Goal: Information Seeking & Learning: Learn about a topic

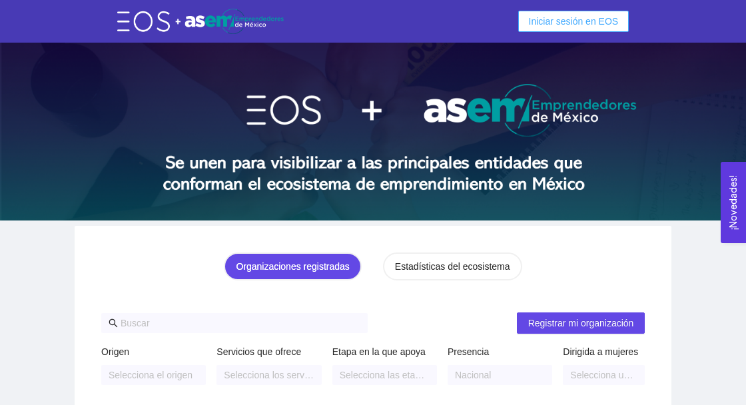
click at [586, 27] on span "Iniciar sesión en EOS" at bounding box center [574, 21] width 90 height 15
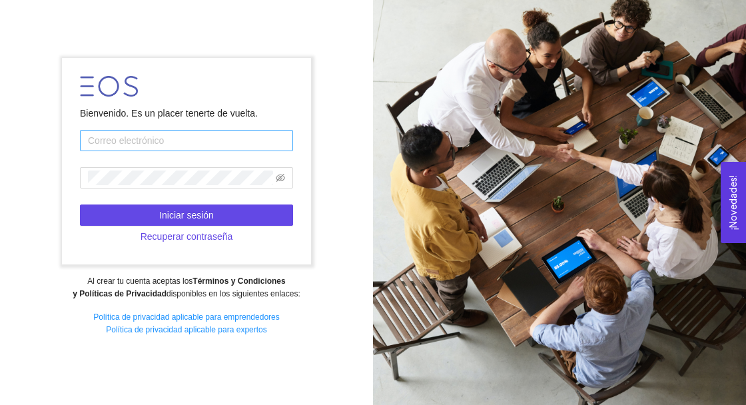
click at [250, 151] on input "text" at bounding box center [186, 140] width 213 height 21
type input "jesus.pelj@gmail.com"
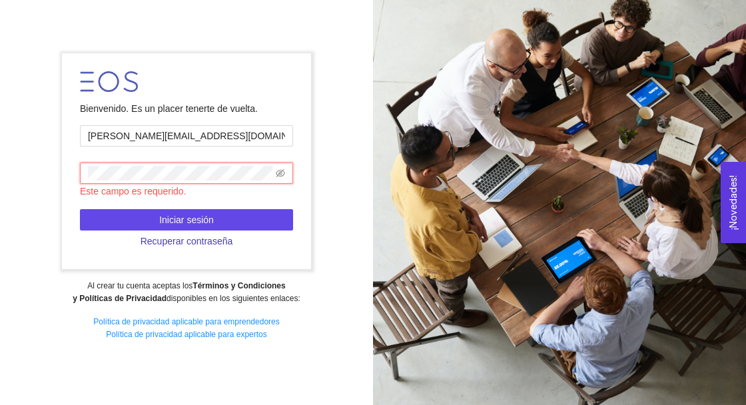
click at [153, 252] on button "Recuperar contraseña" at bounding box center [186, 241] width 213 height 21
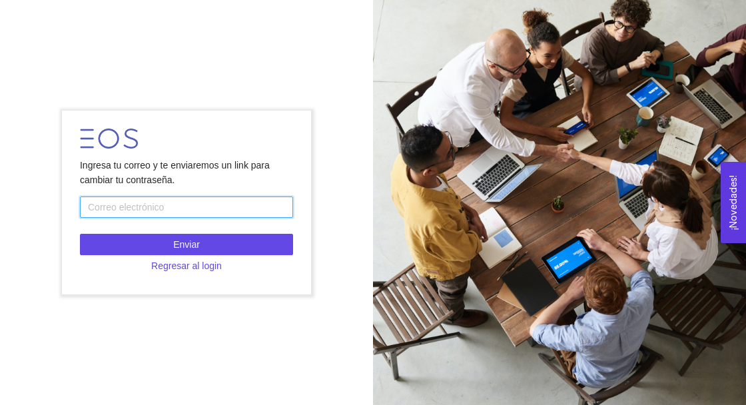
click at [115, 218] on input "text" at bounding box center [186, 207] width 213 height 21
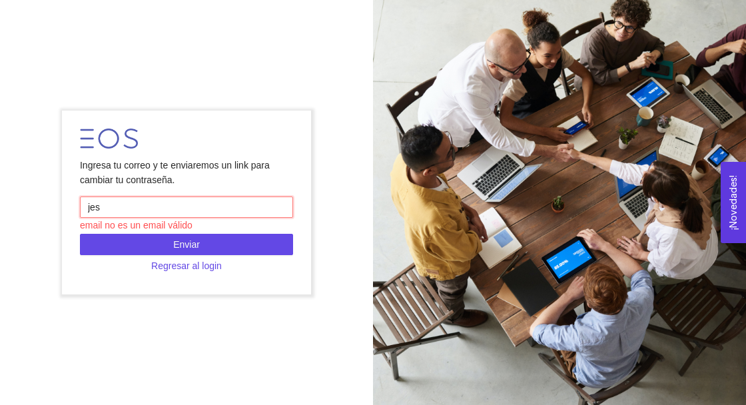
type input "jesus.pelj@gmail.com"
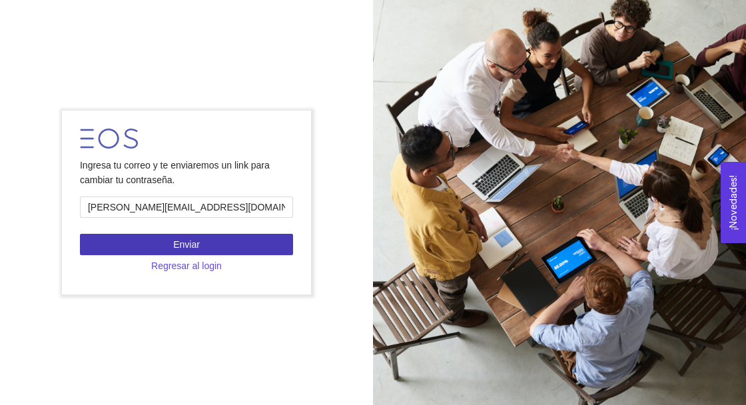
click at [112, 255] on button "Enviar" at bounding box center [186, 244] width 213 height 21
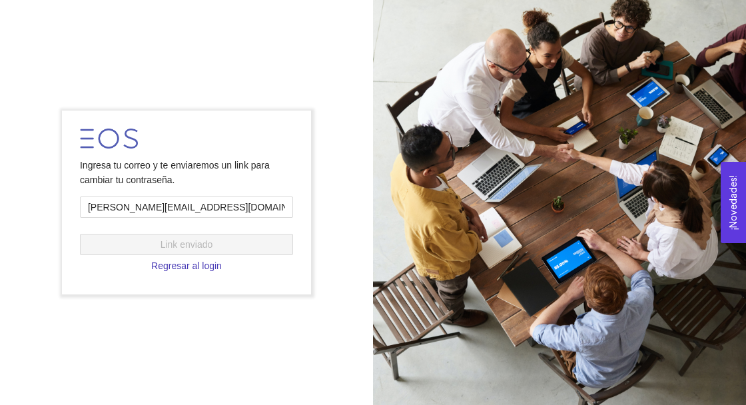
click at [173, 273] on span "Regresar al login" at bounding box center [186, 265] width 71 height 15
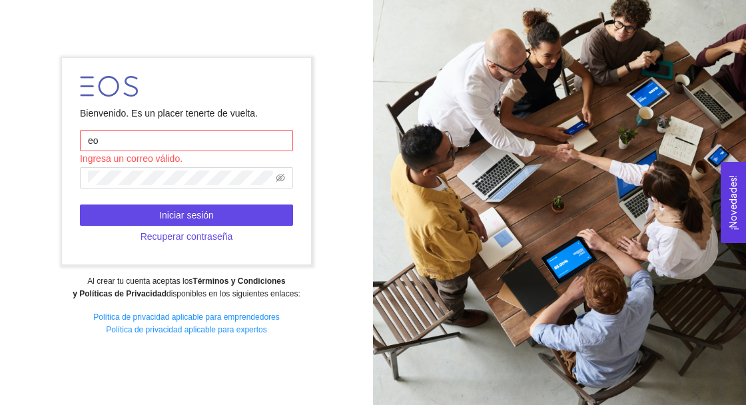
type input "e"
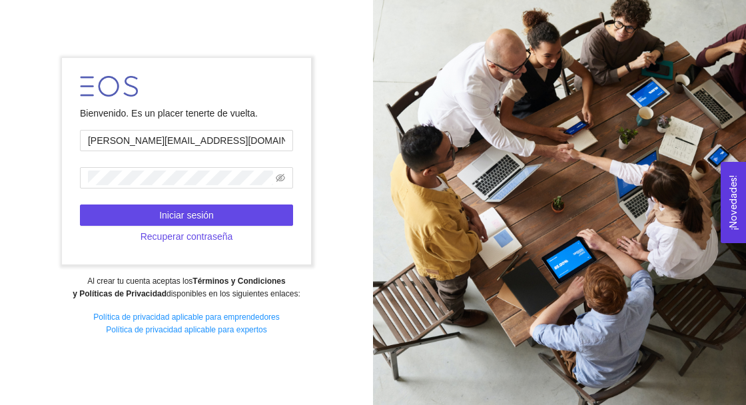
type input "jesus.pelj@gmail.com"
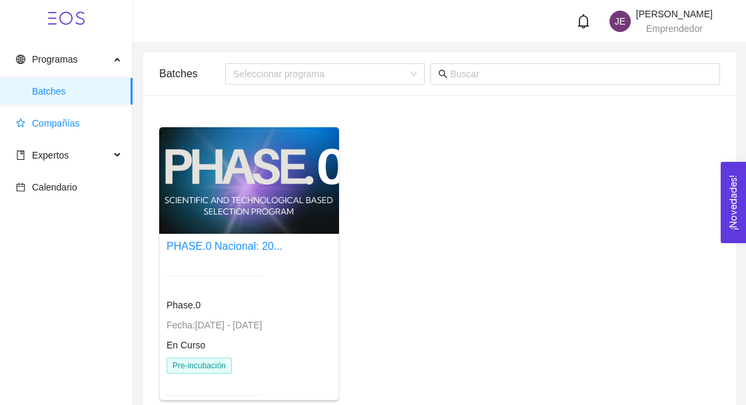
click at [95, 121] on span "Compañías" at bounding box center [69, 123] width 106 height 27
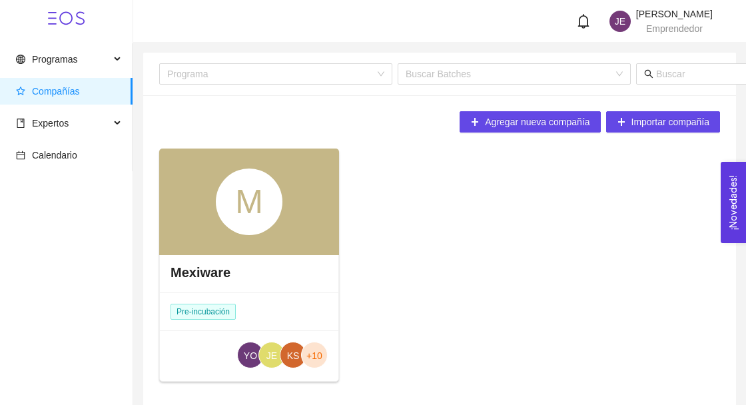
click at [183, 274] on h4 "Mexiware" at bounding box center [201, 272] width 60 height 19
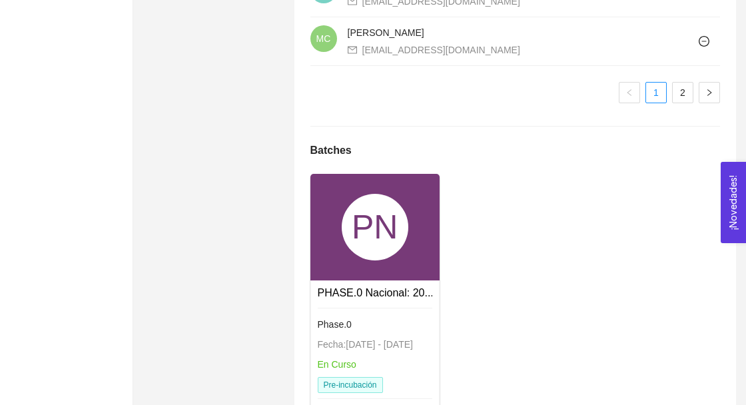
scroll to position [1363, 0]
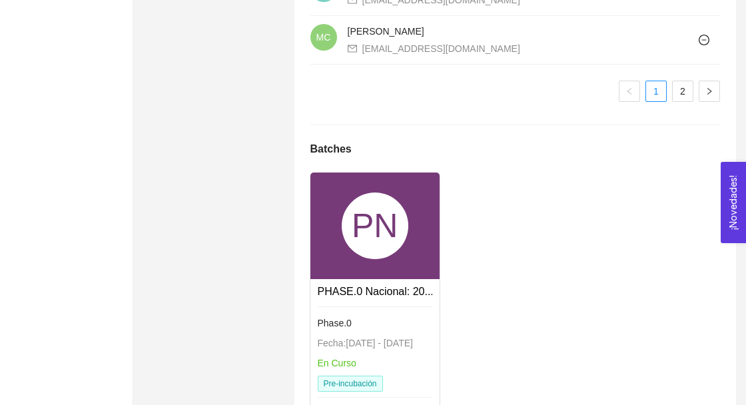
click at [328, 252] on div "PN" at bounding box center [374, 226] width 129 height 107
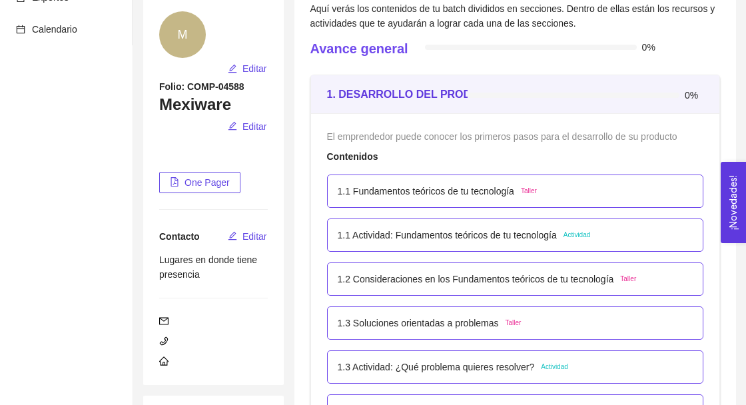
scroll to position [141, 0]
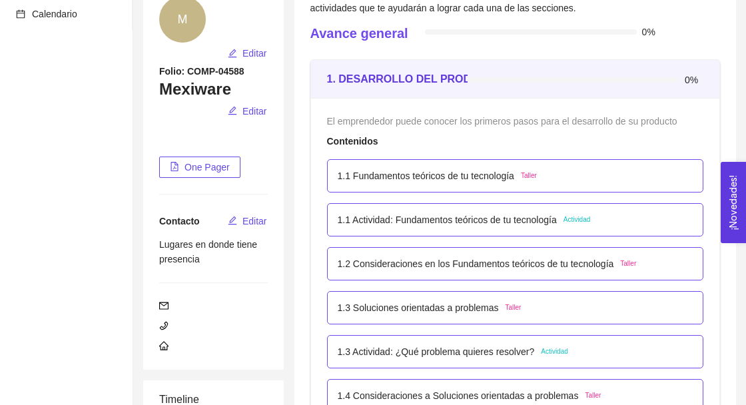
click at [658, 182] on div "1.1 Fundamentos teóricos de tu tecnología Taller" at bounding box center [516, 176] width 356 height 15
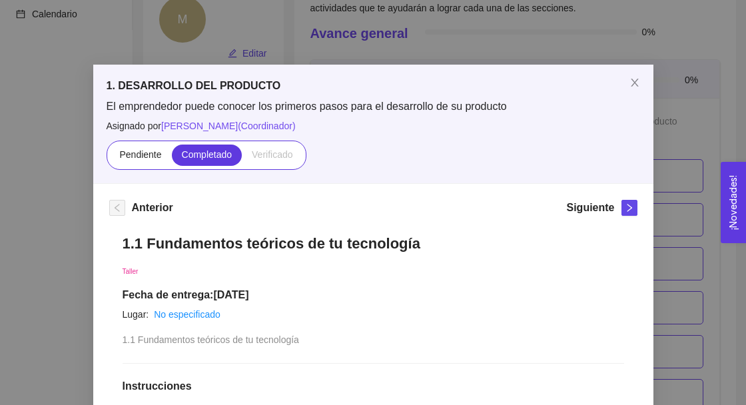
scroll to position [0, 0]
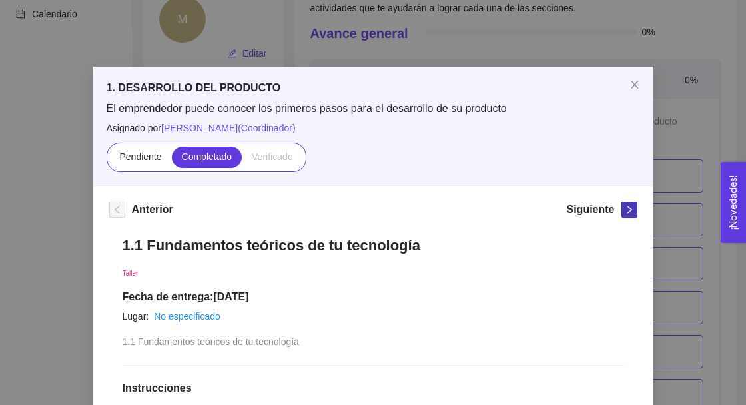
click at [628, 208] on icon "right" at bounding box center [629, 209] width 9 height 9
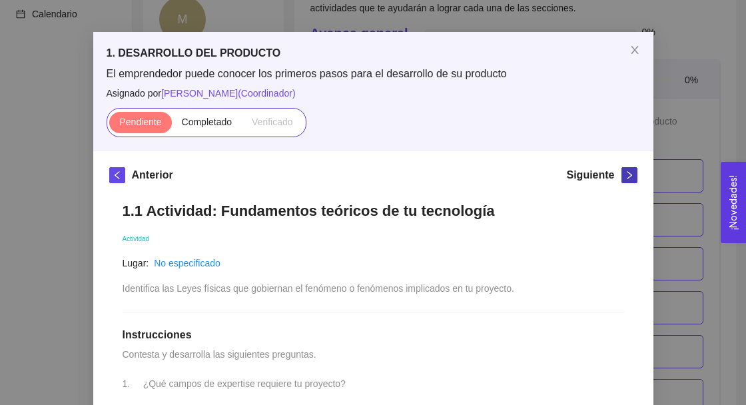
scroll to position [29, 0]
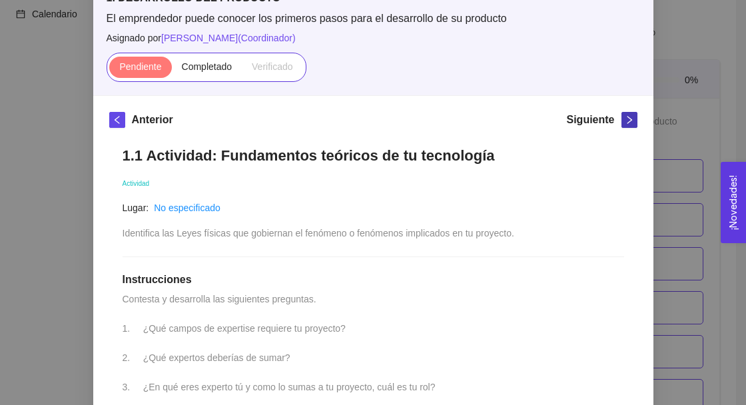
click at [628, 117] on icon "right" at bounding box center [629, 119] width 9 height 9
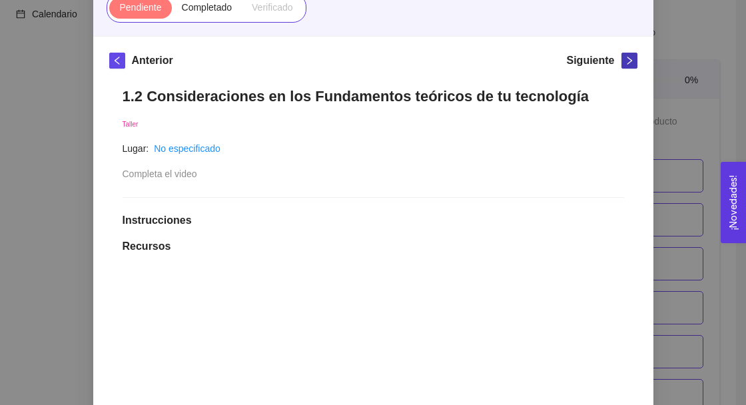
scroll to position [0, 0]
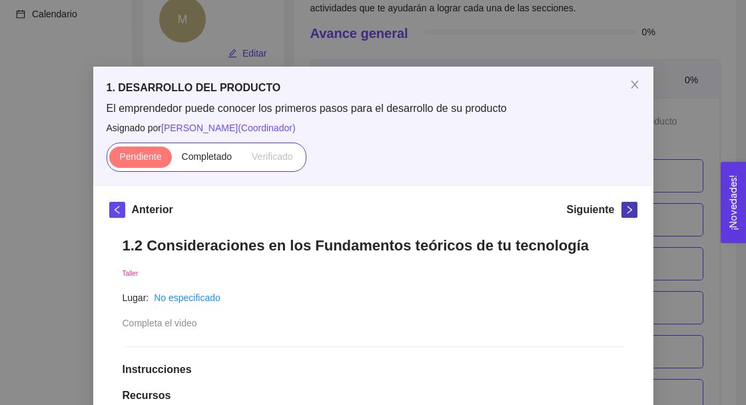
click at [629, 209] on icon "right" at bounding box center [629, 209] width 9 height 9
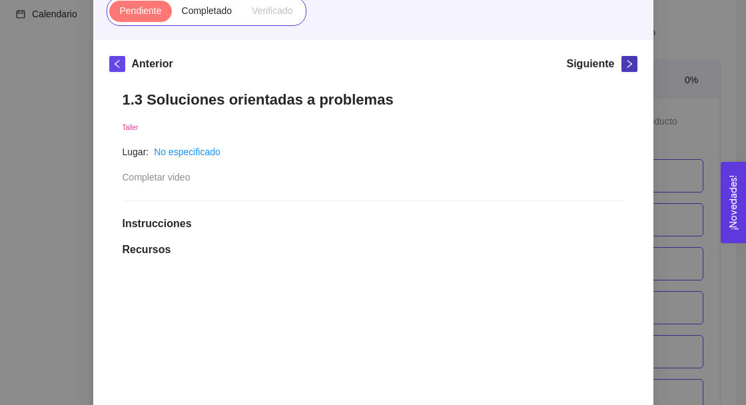
scroll to position [143, 0]
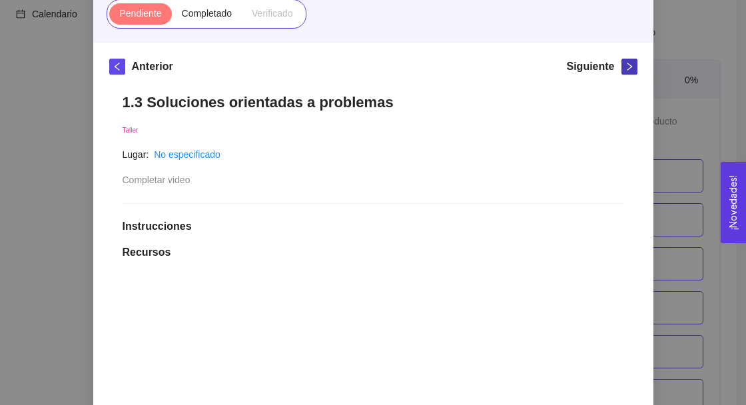
click at [622, 73] on button "button" at bounding box center [630, 67] width 16 height 16
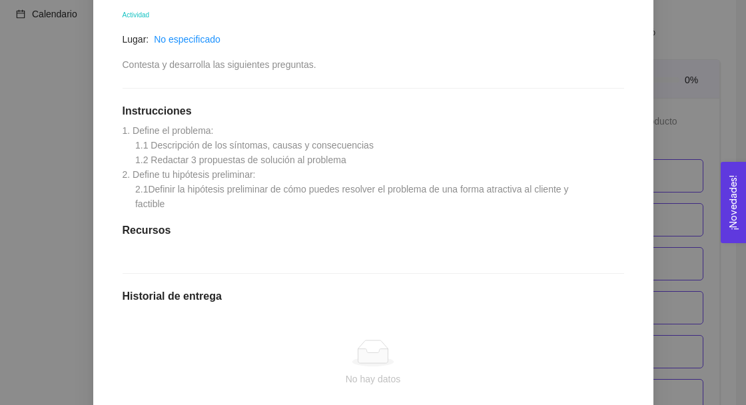
scroll to position [257, 0]
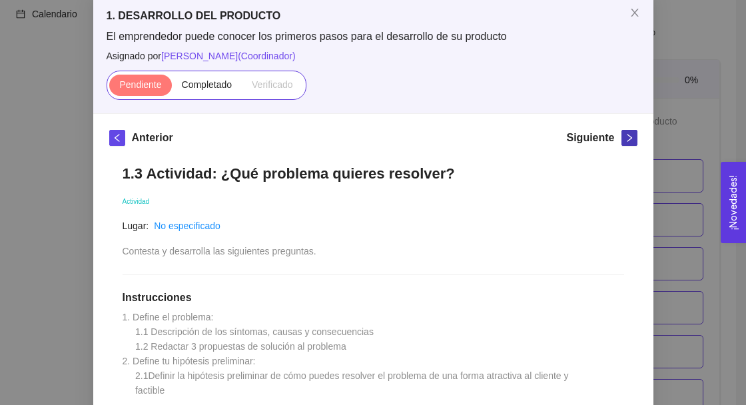
click at [629, 137] on icon "right" at bounding box center [629, 137] width 9 height 9
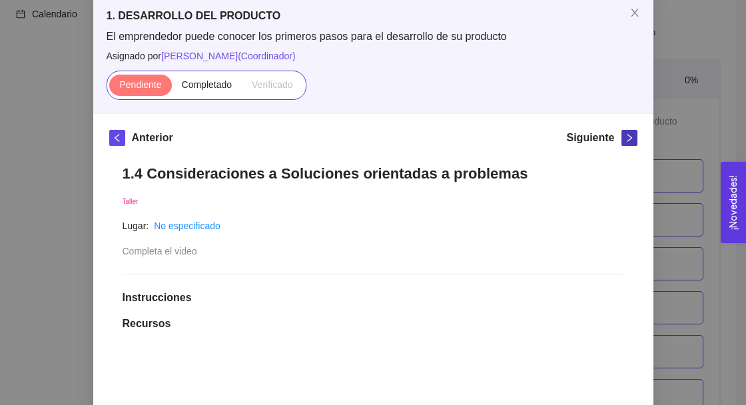
scroll to position [55, 0]
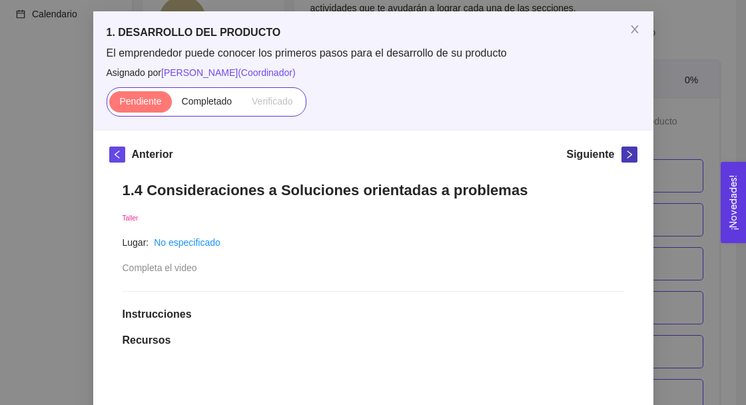
click at [622, 157] on span "right" at bounding box center [629, 154] width 15 height 9
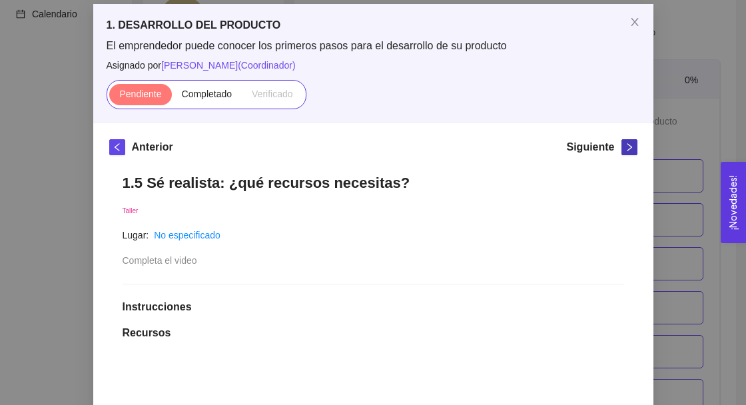
scroll to position [65, 0]
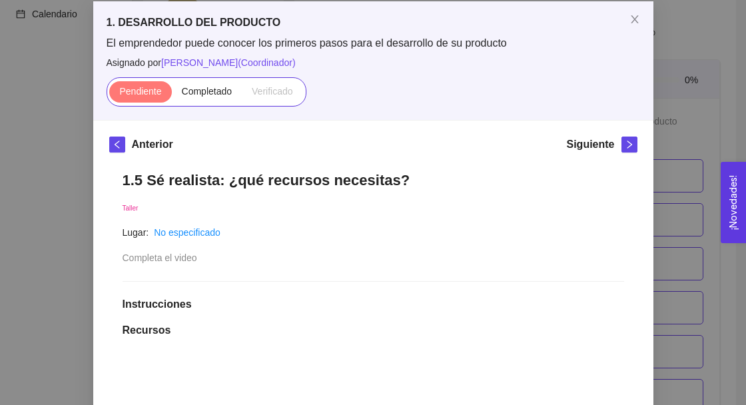
click at [49, 244] on div "1. DESARROLLO DEL PRODUCTO El emprendedor puede conocer los primeros pasos para…" at bounding box center [373, 202] width 746 height 405
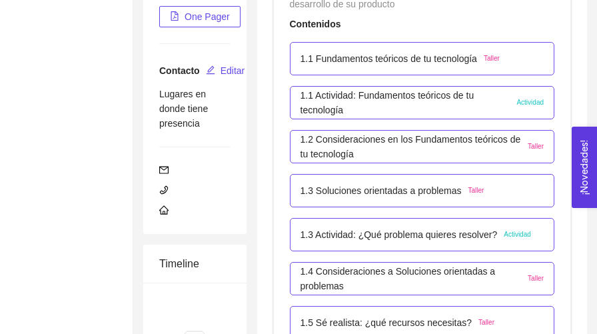
scroll to position [307, 0]
click at [512, 114] on div "1.1 Actividad: Fundamentos teóricos de tu tecnología Actividad" at bounding box center [422, 101] width 244 height 29
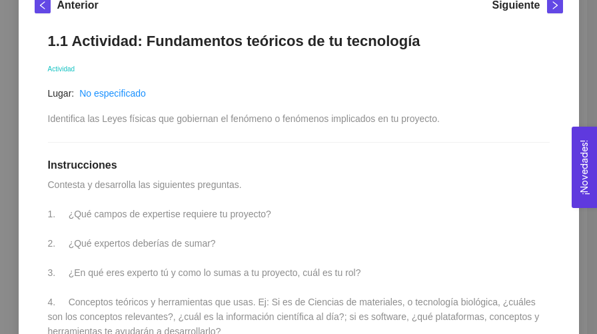
scroll to position [207, 0]
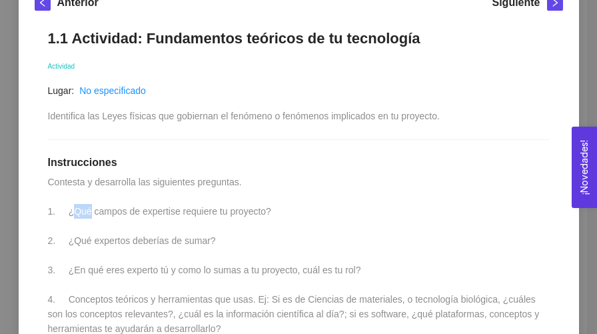
click at [58, 213] on span "Contesta y desarrolla las siguientes preguntas. 1. ¿Qué campos de expertise req…" at bounding box center [295, 255] width 494 height 157
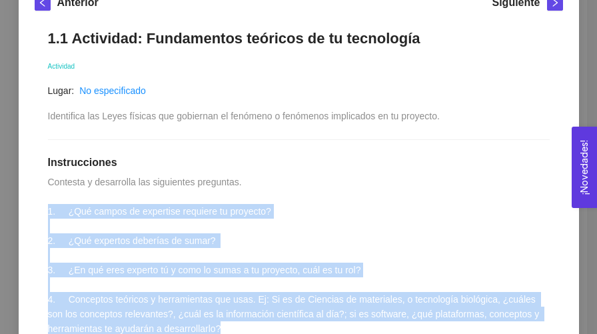
copy span "1. ¿Qué campos de expertise requiere tu proyecto? 2. ¿Qué expertos deberías de …"
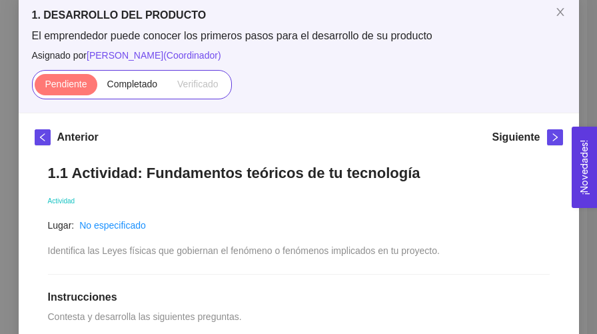
scroll to position [0, 0]
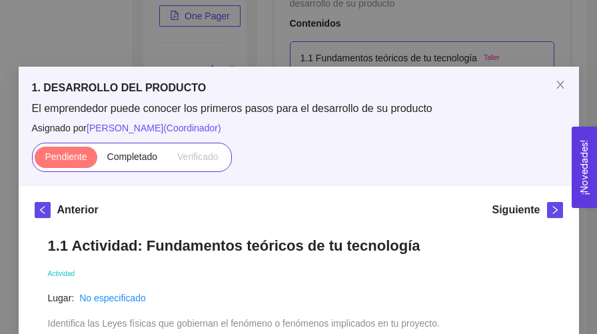
click at [45, 43] on div "1. DESARROLLO DEL PRODUCTO El emprendedor puede conocer los primeros pasos para…" at bounding box center [298, 167] width 597 height 334
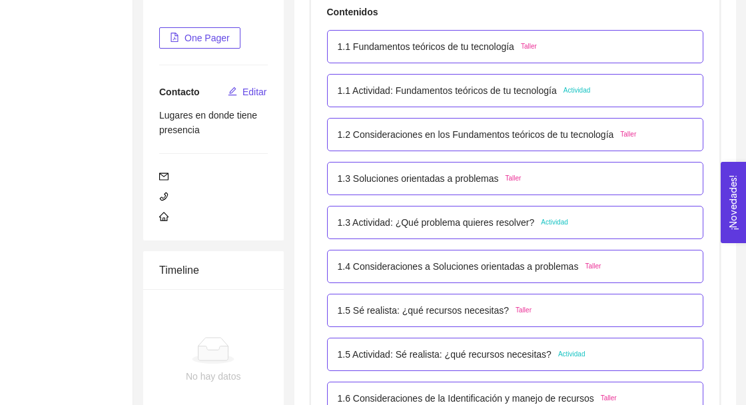
scroll to position [271, 0]
click at [634, 180] on div "1.3 Soluciones orientadas a problemas Taller" at bounding box center [516, 178] width 356 height 15
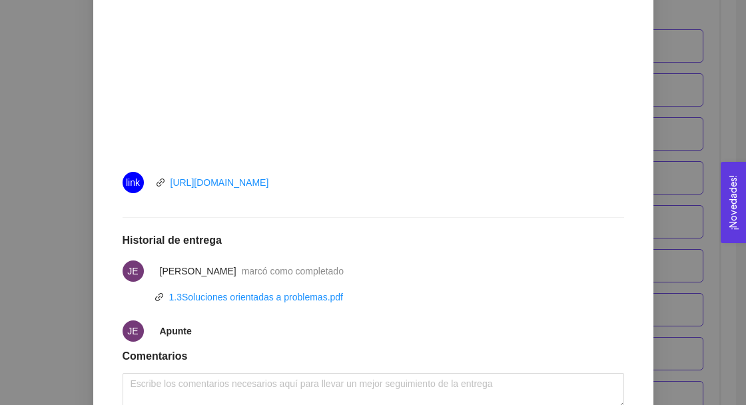
scroll to position [547, 0]
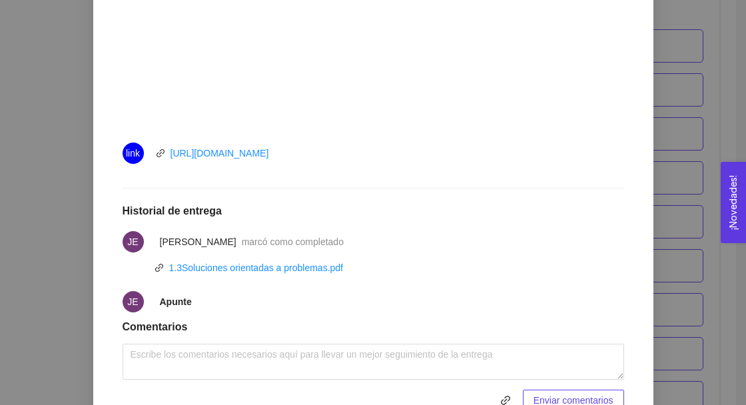
click at [694, 280] on div "1. DESARROLLO DEL PRODUCTO El emprendedor puede conocer los primeros pasos para…" at bounding box center [373, 202] width 746 height 405
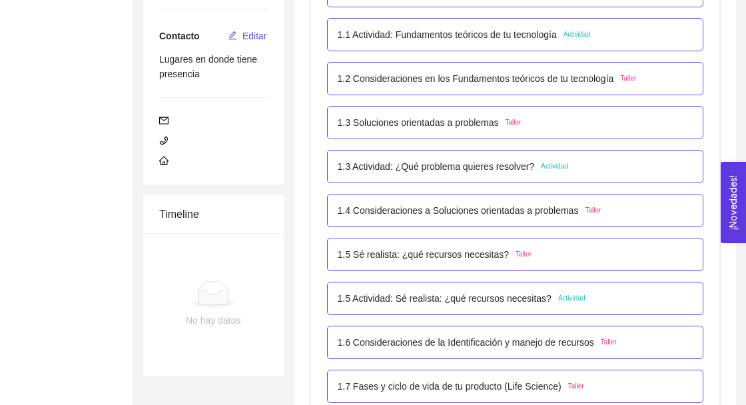
scroll to position [328, 0]
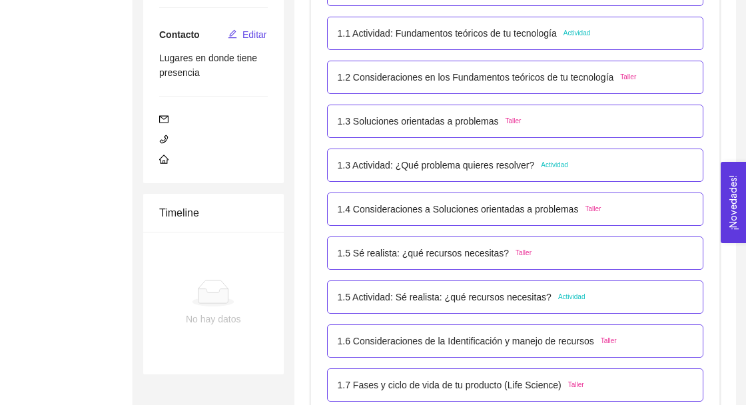
click at [639, 215] on div "1.4 Consideraciones a Soluciones orientadas a problemas Taller" at bounding box center [516, 209] width 356 height 15
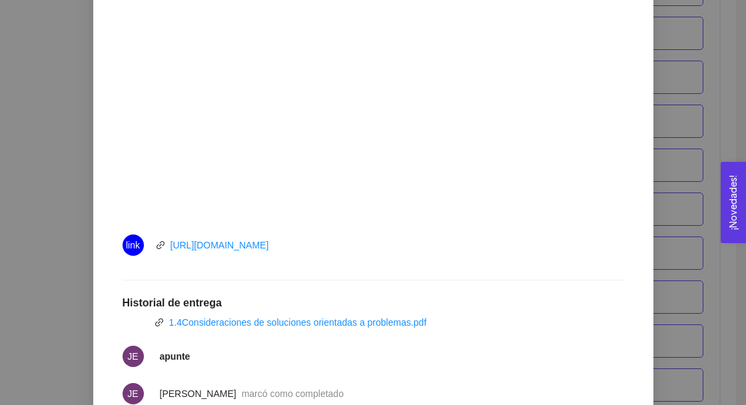
scroll to position [456, 0]
click at [680, 270] on div "1. DESARROLLO DEL PRODUCTO El emprendedor puede conocer los primeros pasos para…" at bounding box center [373, 202] width 746 height 405
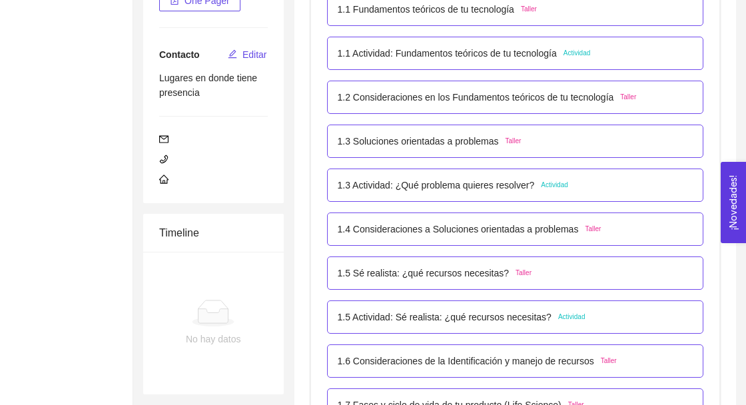
scroll to position [309, 0]
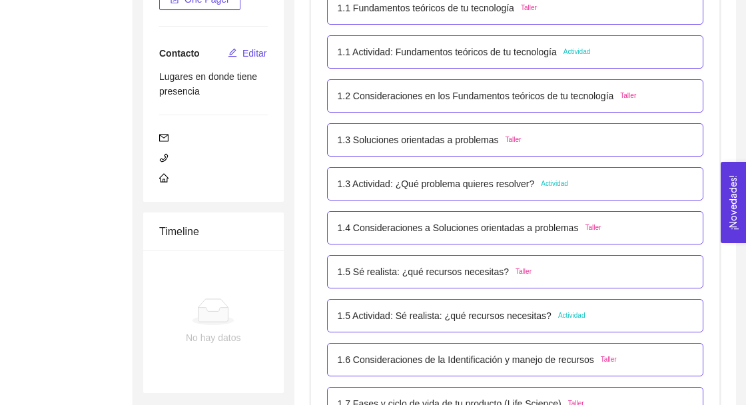
click at [635, 275] on div "1.5 Sé realista: ¿qué recursos necesitas? Taller" at bounding box center [516, 271] width 356 height 15
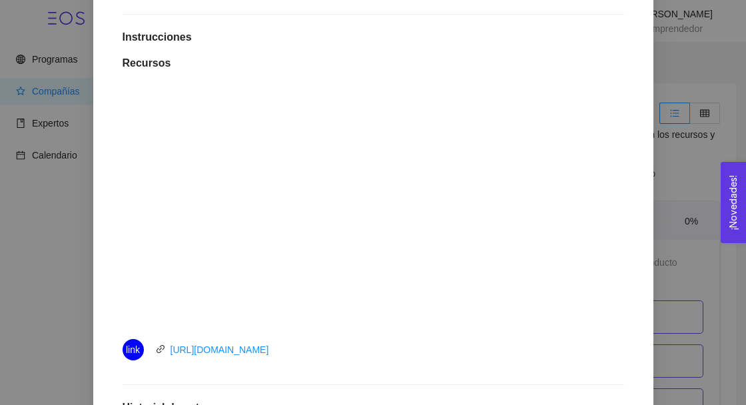
scroll to position [375, 0]
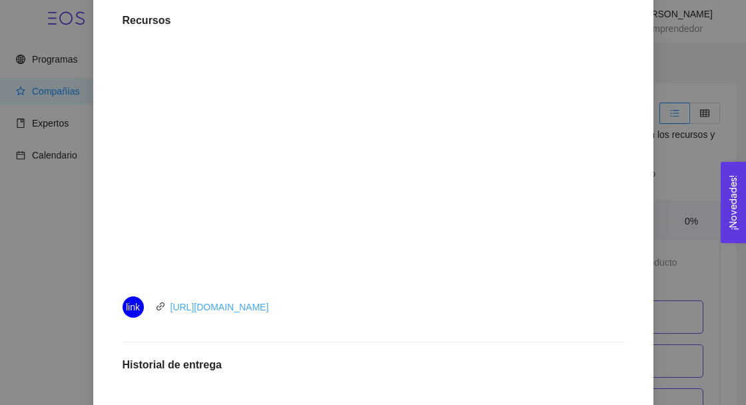
click at [197, 308] on link "https://youtu.be/mA_Hd3Cd-uw" at bounding box center [220, 307] width 99 height 11
click at [358, 364] on h1 "Historial de entrega" at bounding box center [374, 364] width 502 height 13
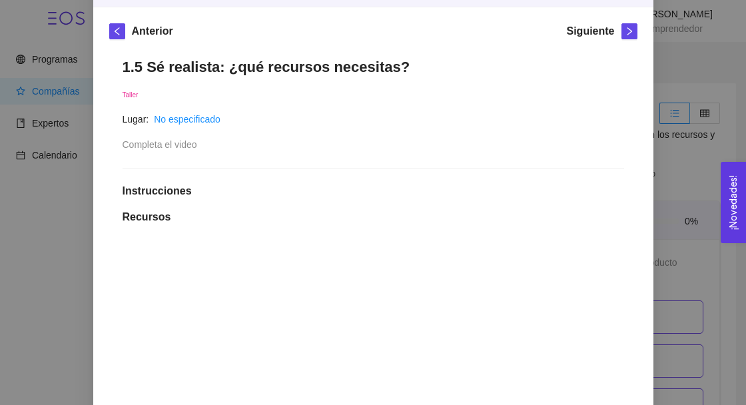
scroll to position [177, 0]
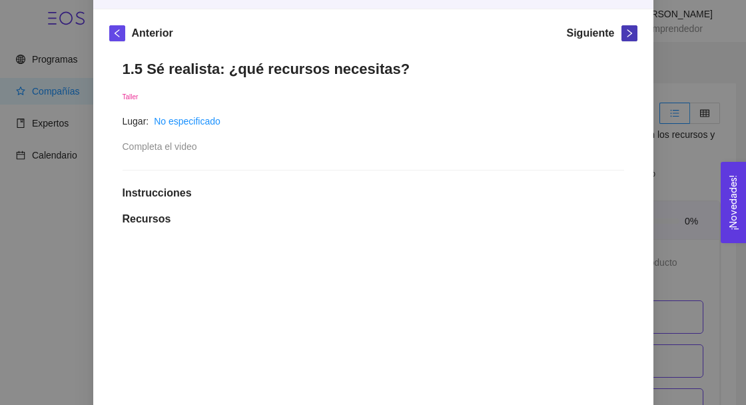
click at [629, 33] on icon "right" at bounding box center [629, 33] width 9 height 9
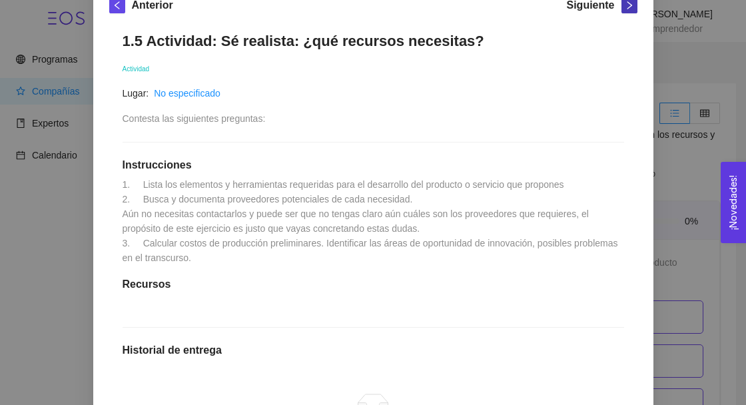
scroll to position [192, 0]
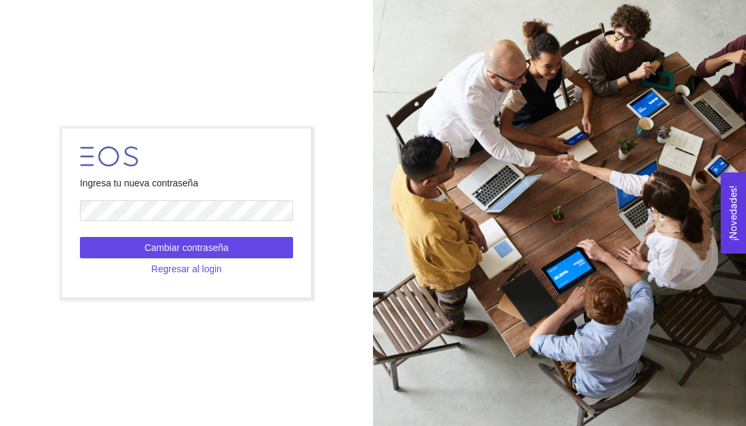
click at [686, 279] on div at bounding box center [559, 213] width 373 height 426
click at [27, 212] on div "Ingresa tu nueva contraseña Cambiar contraseña Regresar al login" at bounding box center [186, 213] width 373 height 187
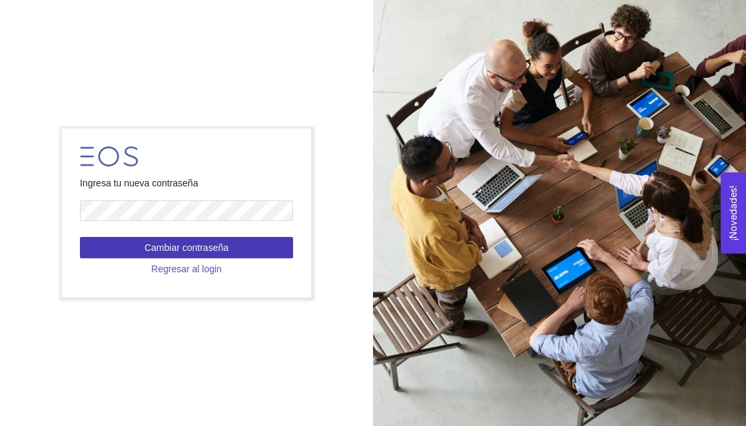
click at [120, 258] on button "Cambiar contraseña" at bounding box center [186, 247] width 213 height 21
